Goal: Task Accomplishment & Management: Complete application form

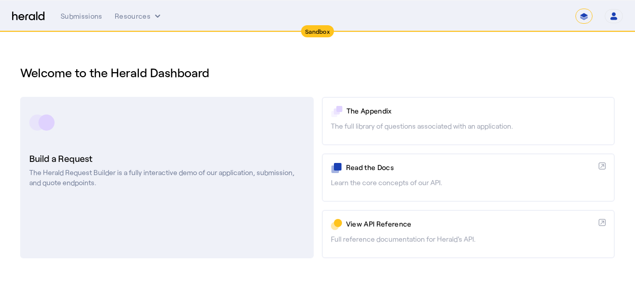
click at [90, 161] on h3 "Build a Request" at bounding box center [166, 158] width 275 height 14
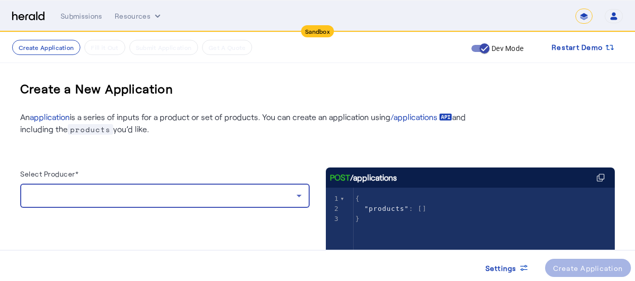
click at [98, 193] on div at bounding box center [162, 196] width 268 height 12
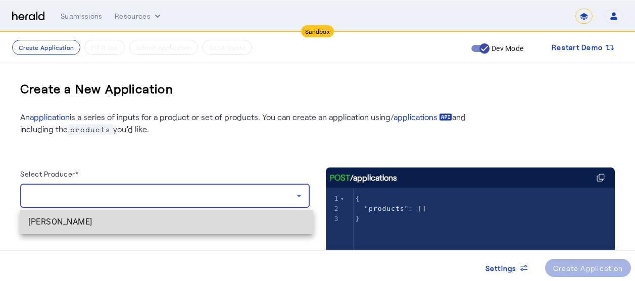
click at [90, 228] on mat-option "[PERSON_NAME]" at bounding box center [166, 222] width 293 height 24
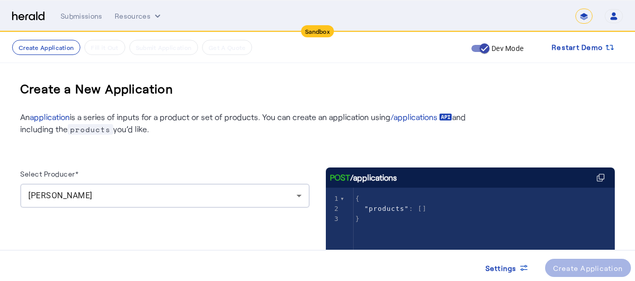
click at [213, 149] on div "Select Producer* [PERSON_NAME] POST /applications xxxxxxxxxx 3 1 { 2 "products"…" at bounding box center [317, 252] width 594 height 234
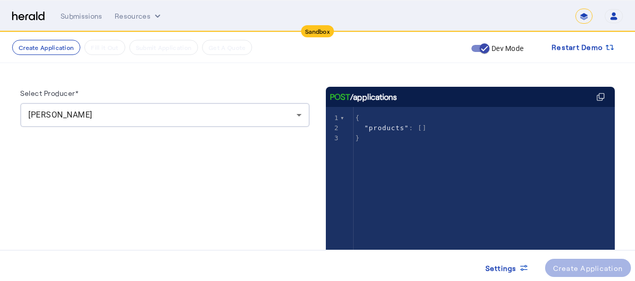
scroll to position [129, 0]
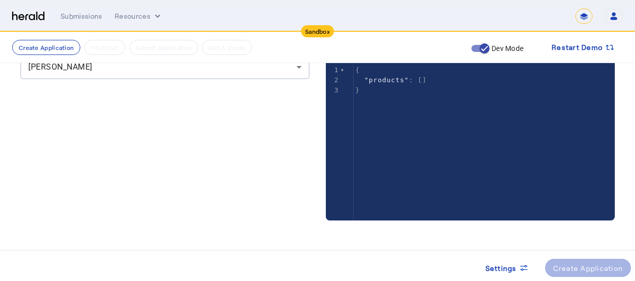
click at [567, 242] on herald-button "Create Application" at bounding box center [588, 268] width 86 height 18
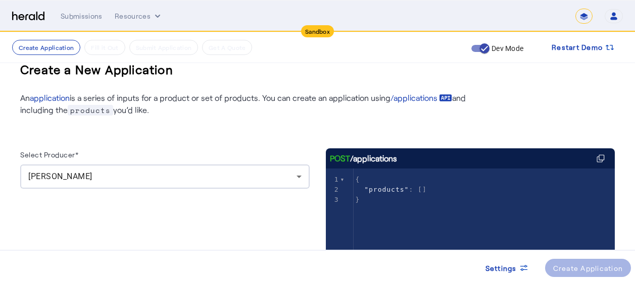
scroll to position [19, 0]
click at [44, 44] on button "Create Application" at bounding box center [46, 47] width 68 height 15
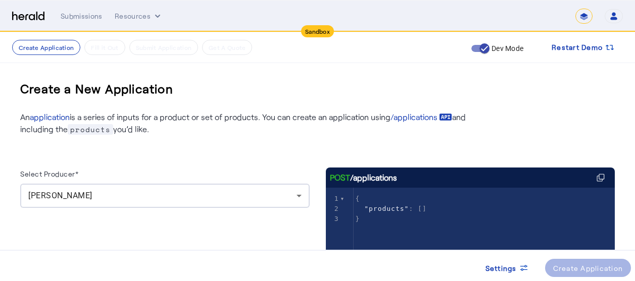
click at [219, 129] on p "An application is a series of inputs for a product or set of products. You can …" at bounding box center [243, 123] width 446 height 24
click at [201, 136] on div "Select Producer* [PERSON_NAME] POST /applications xxxxxxxxxx 3 1 { 2 "products"…" at bounding box center [317, 252] width 594 height 234
click at [211, 147] on div "Select Producer* [PERSON_NAME] POST /applications xxxxxxxxxx 3 1 { 2 "products"…" at bounding box center [317, 252] width 594 height 234
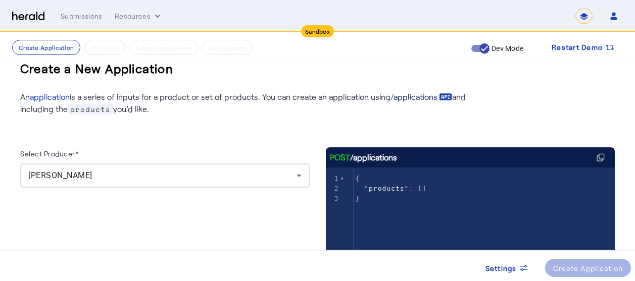
click at [422, 96] on link "/applications" at bounding box center [421, 97] width 62 height 12
click at [245, 236] on div "Select Producer* [PERSON_NAME]" at bounding box center [164, 248] width 289 height 202
click at [190, 111] on p "An application is a series of inputs for a product or set of products. You can …" at bounding box center [243, 103] width 446 height 24
click at [276, 216] on div "Select Producer* [PERSON_NAME]" at bounding box center [164, 248] width 289 height 202
